Goal: Information Seeking & Learning: Check status

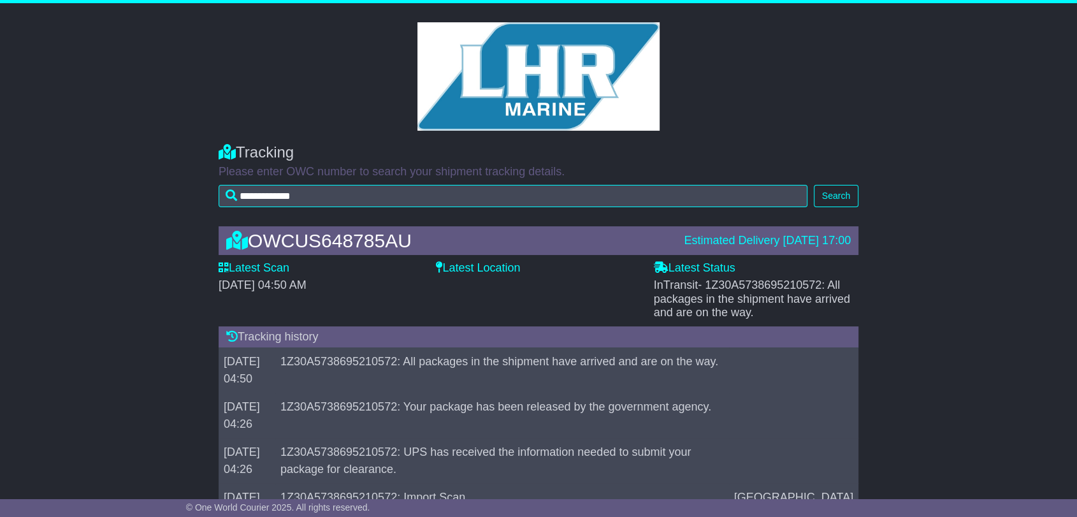
click at [762, 289] on span "- 1Z30A5738695210572: All packages in the shipment have arrived and are on the …" at bounding box center [752, 299] width 196 height 40
copy span "1Z30A5738695210572"
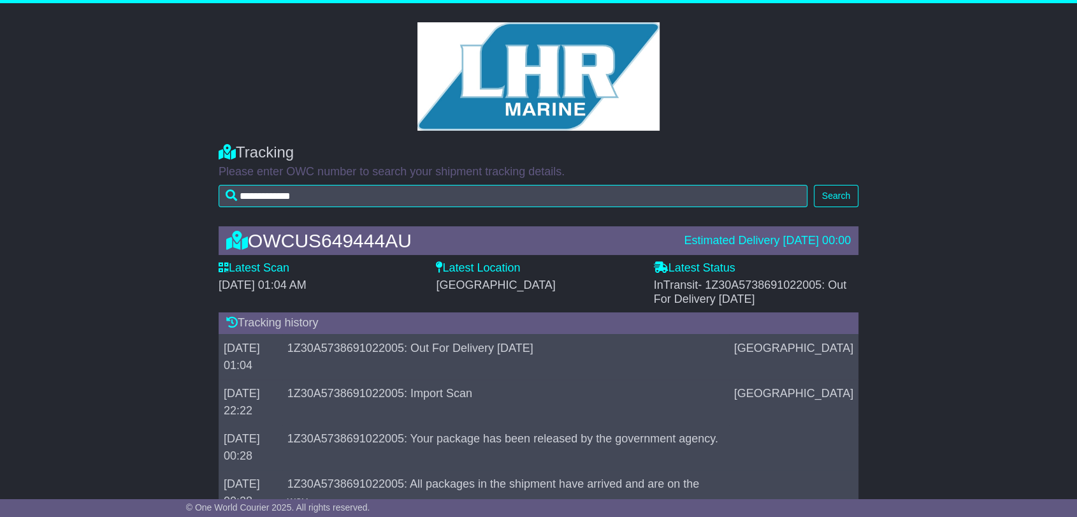
click at [772, 282] on span "- 1Z30A5738691022005: Out For Delivery [DATE]" at bounding box center [750, 292] width 193 height 27
copy span "1Z30A5738691022005"
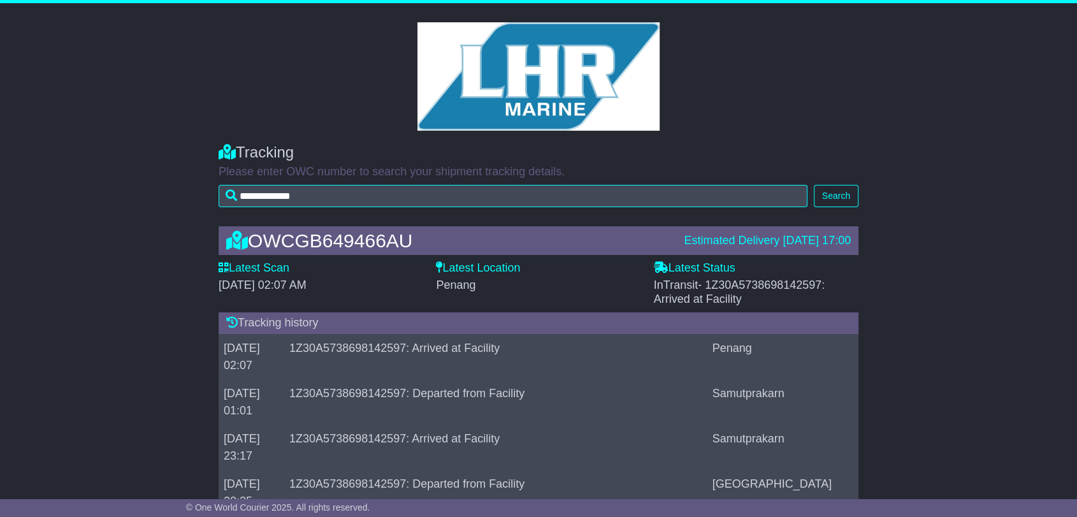
click at [779, 284] on span "- 1Z30A5738698142597: Arrived at Facility" at bounding box center [739, 292] width 171 height 27
copy span "1Z30A5738698142597"
